Goal: Find specific page/section: Find specific page/section

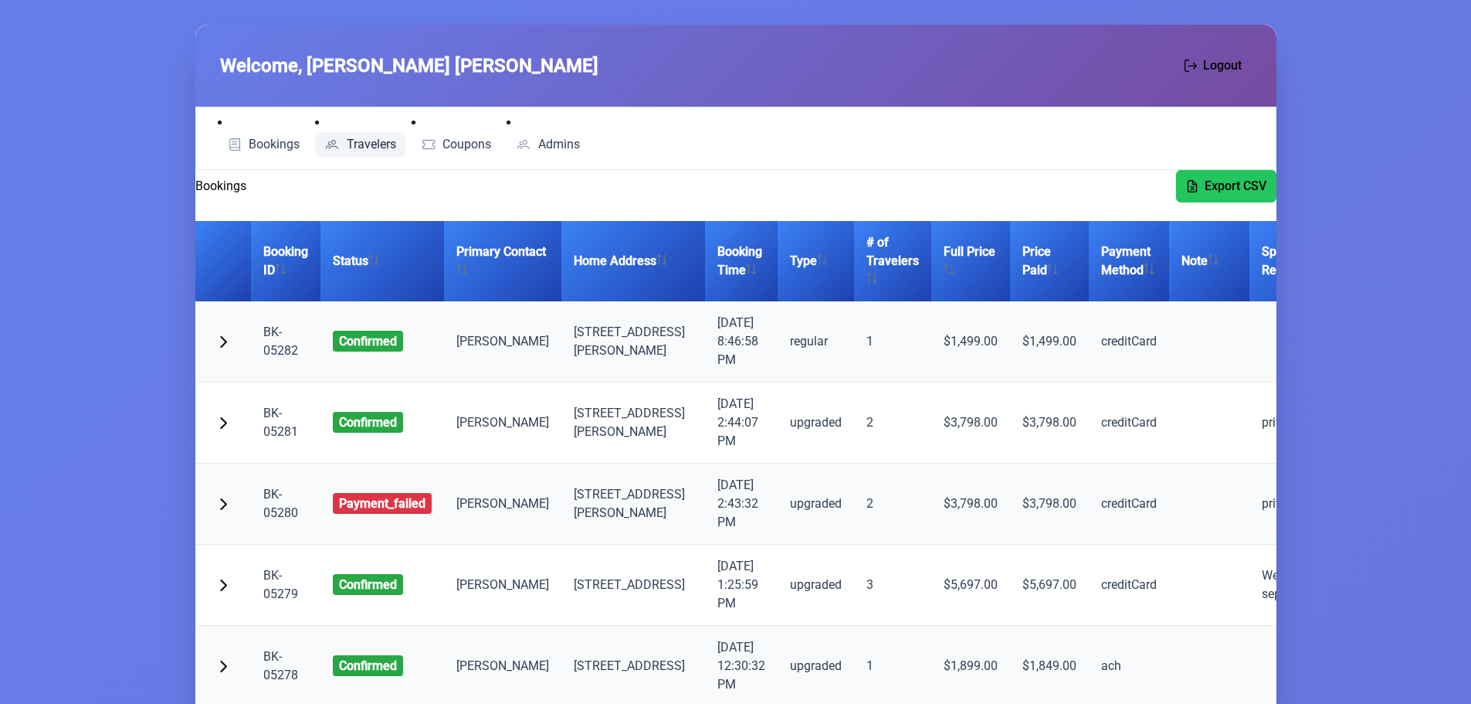
click at [395, 144] on span "Travelers" at bounding box center [371, 144] width 49 height 12
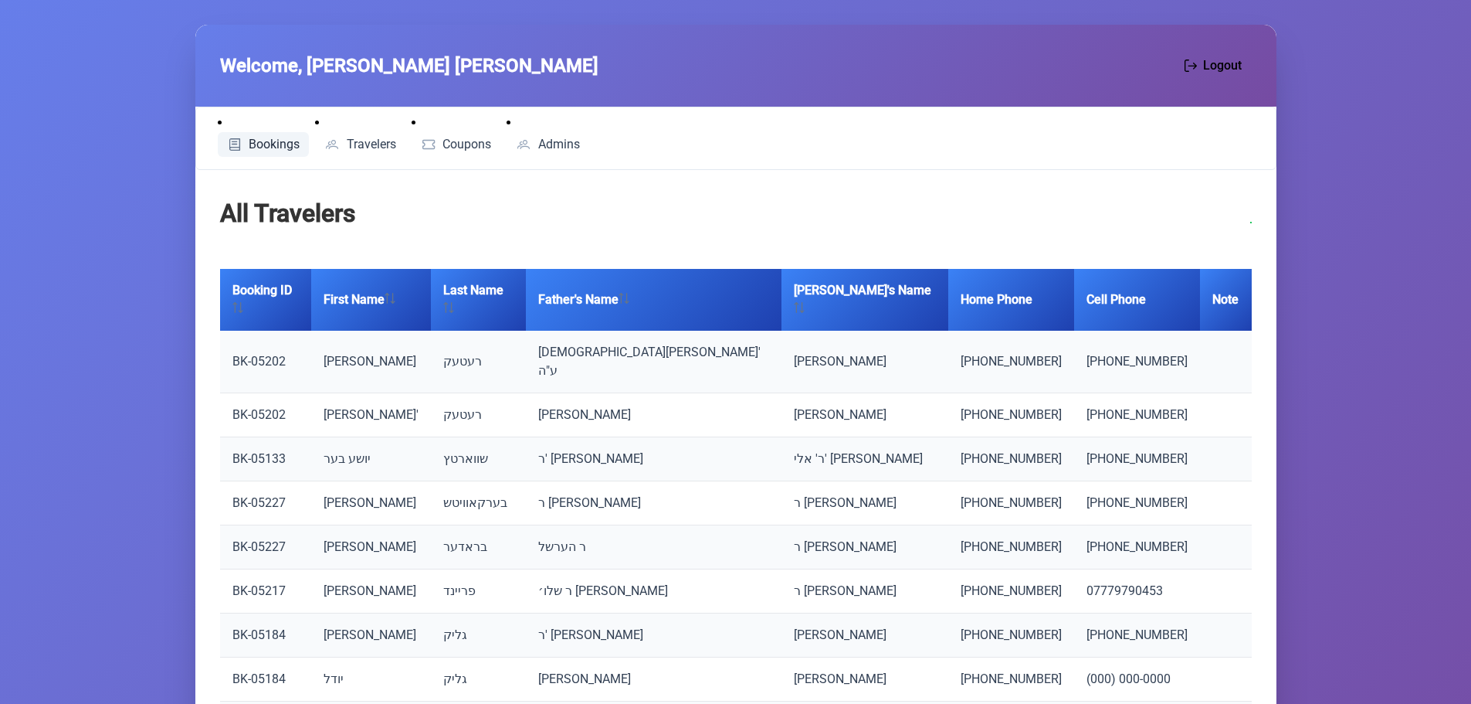
click at [252, 144] on span "Bookings" at bounding box center [274, 144] width 51 height 12
